Goal: Information Seeking & Learning: Learn about a topic

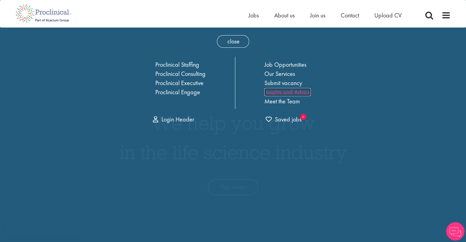
click at [275, 92] on link "Insights and Advice" at bounding box center [287, 92] width 46 height 8
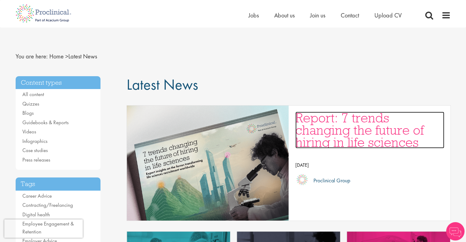
click at [348, 124] on h3 "Report: 7 trends changing the future of hiring in life sciences" at bounding box center [369, 130] width 149 height 37
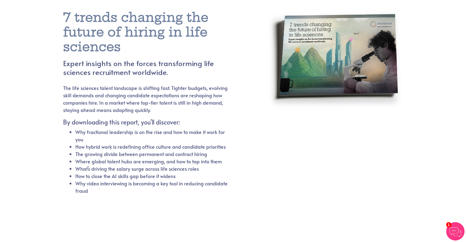
scroll to position [36, 0]
